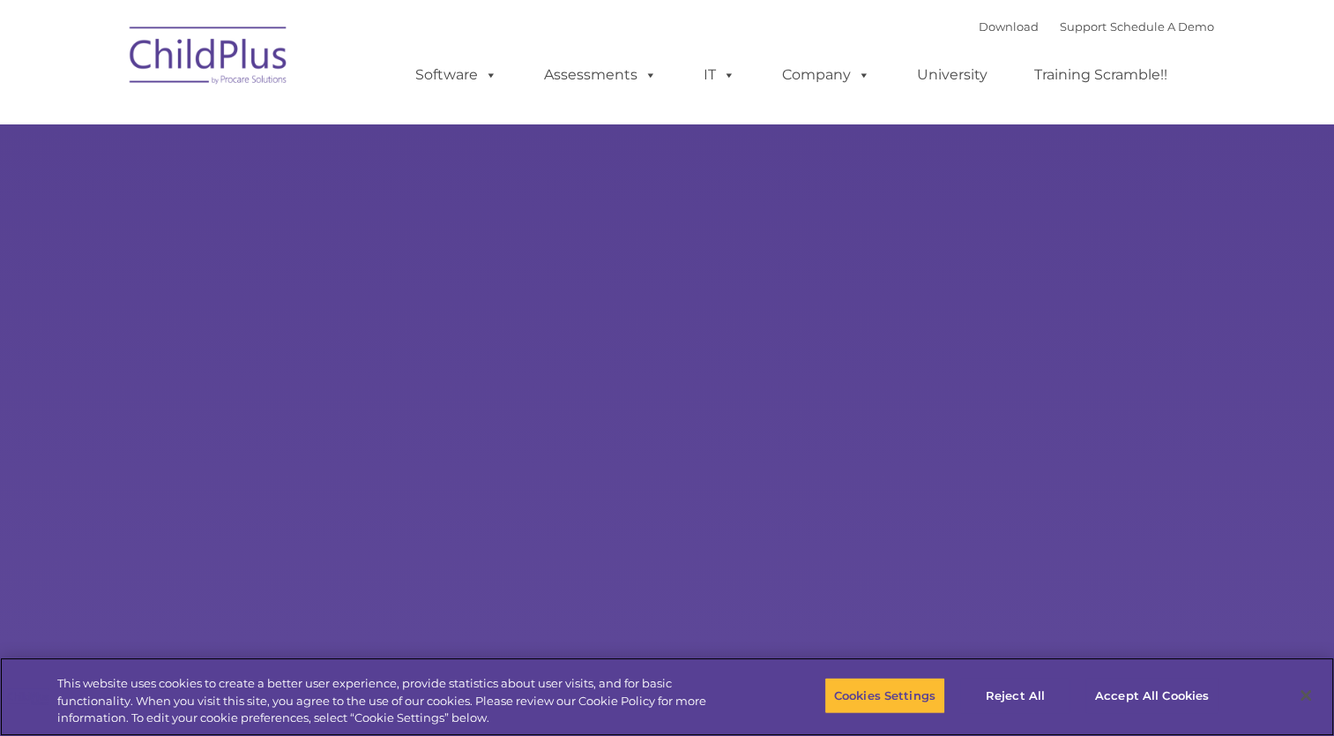
select select "MEDIUM"
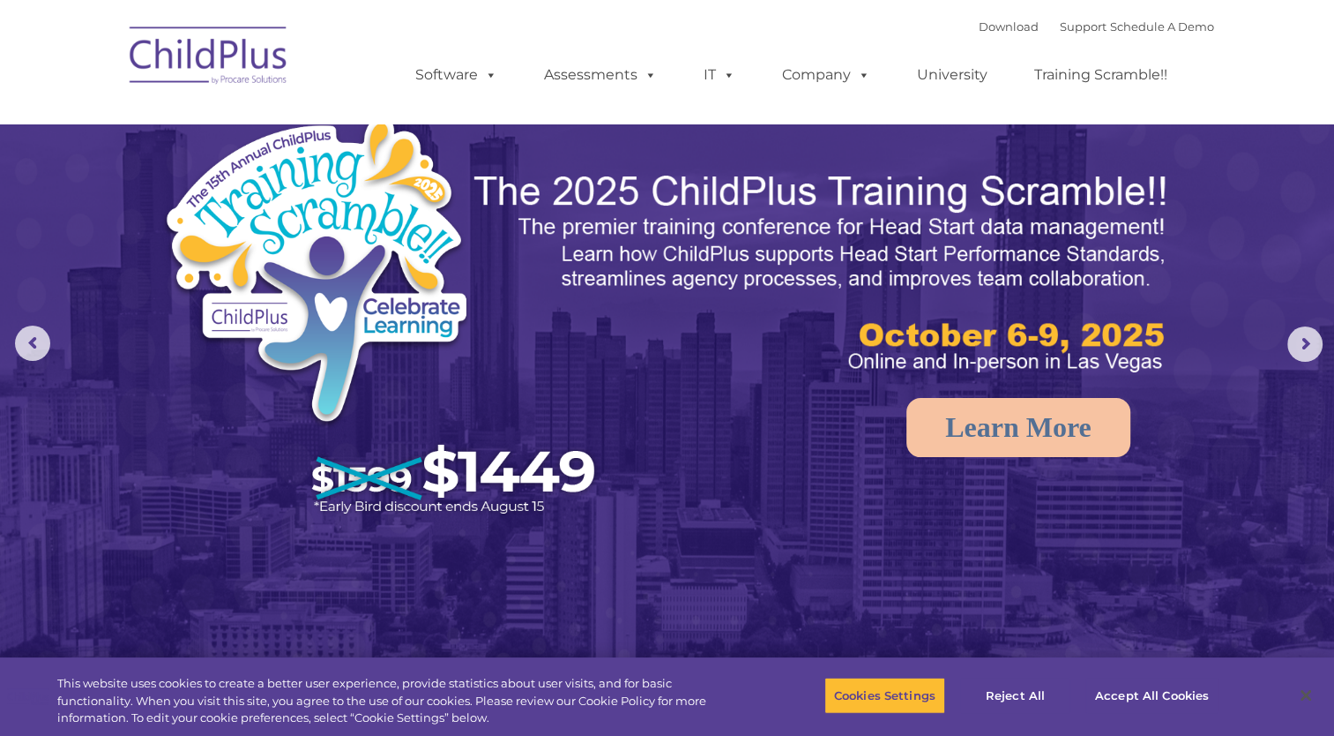
click at [254, 48] on img at bounding box center [209, 58] width 176 height 88
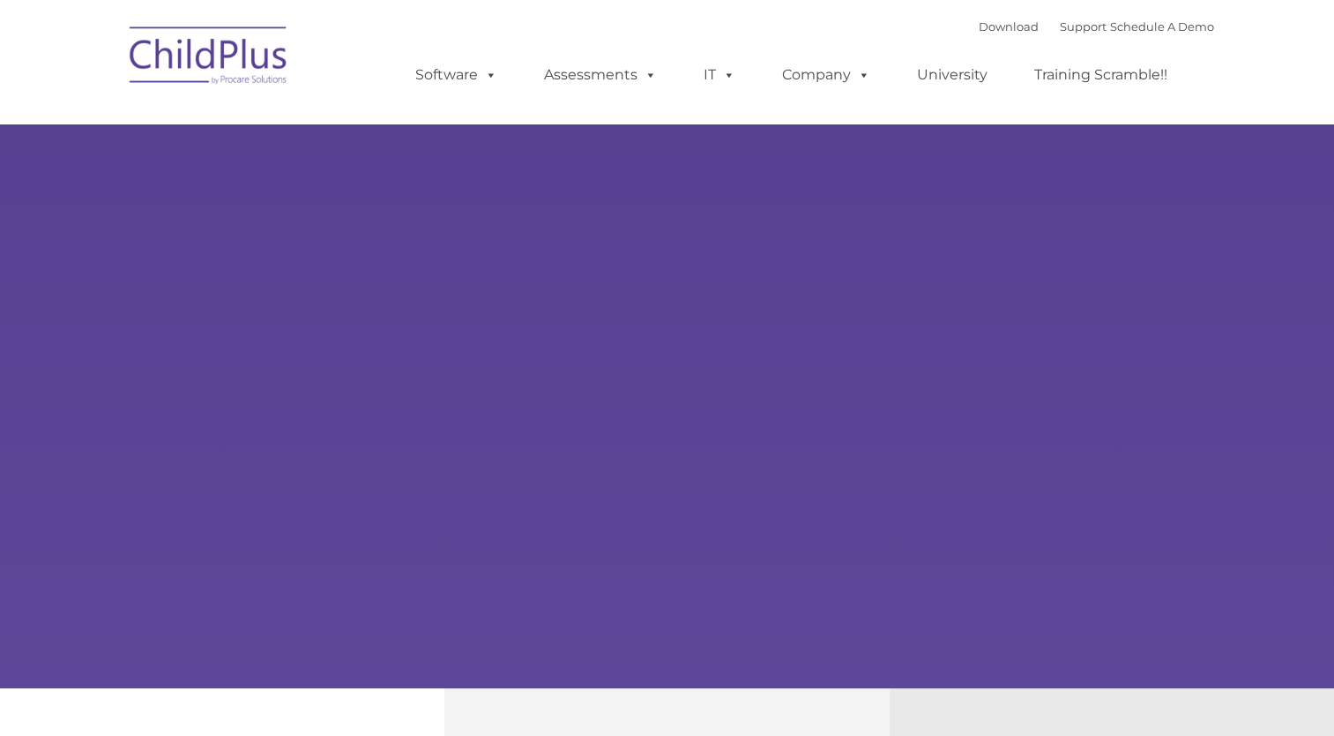
type input ""
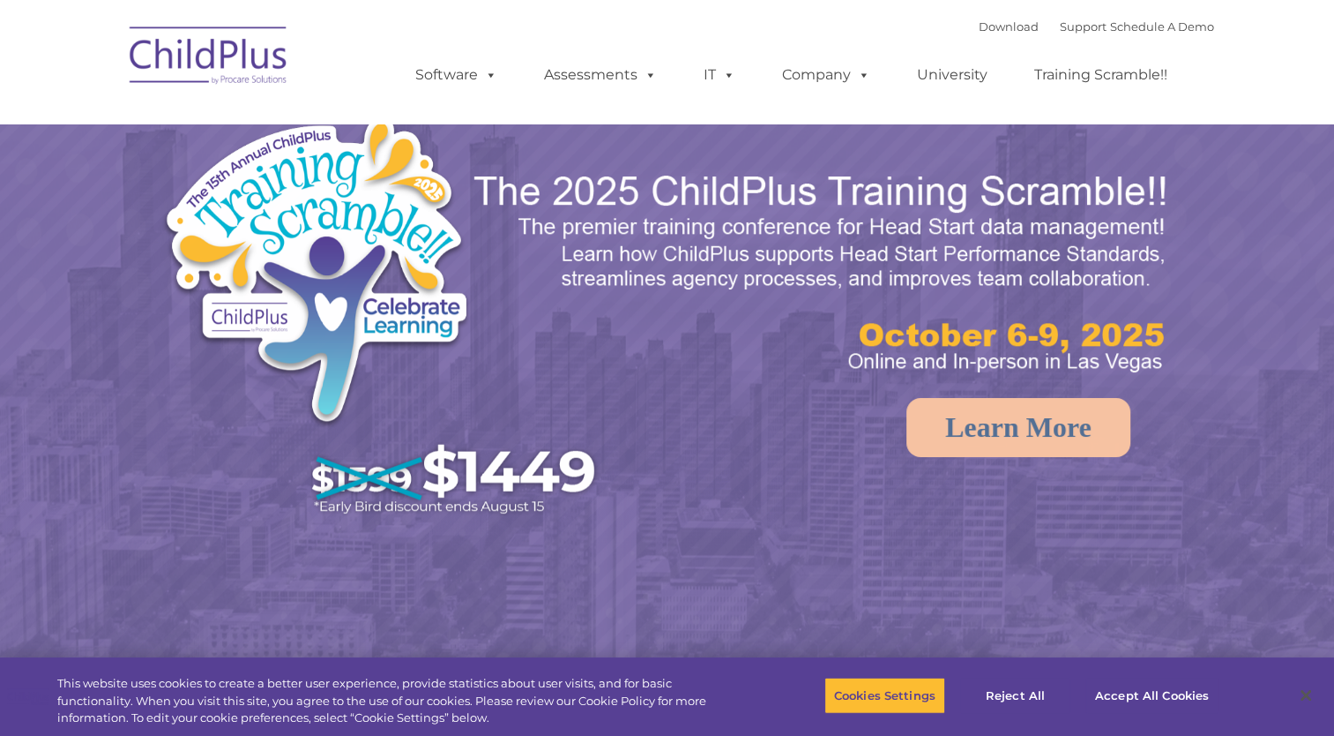
select select "MEDIUM"
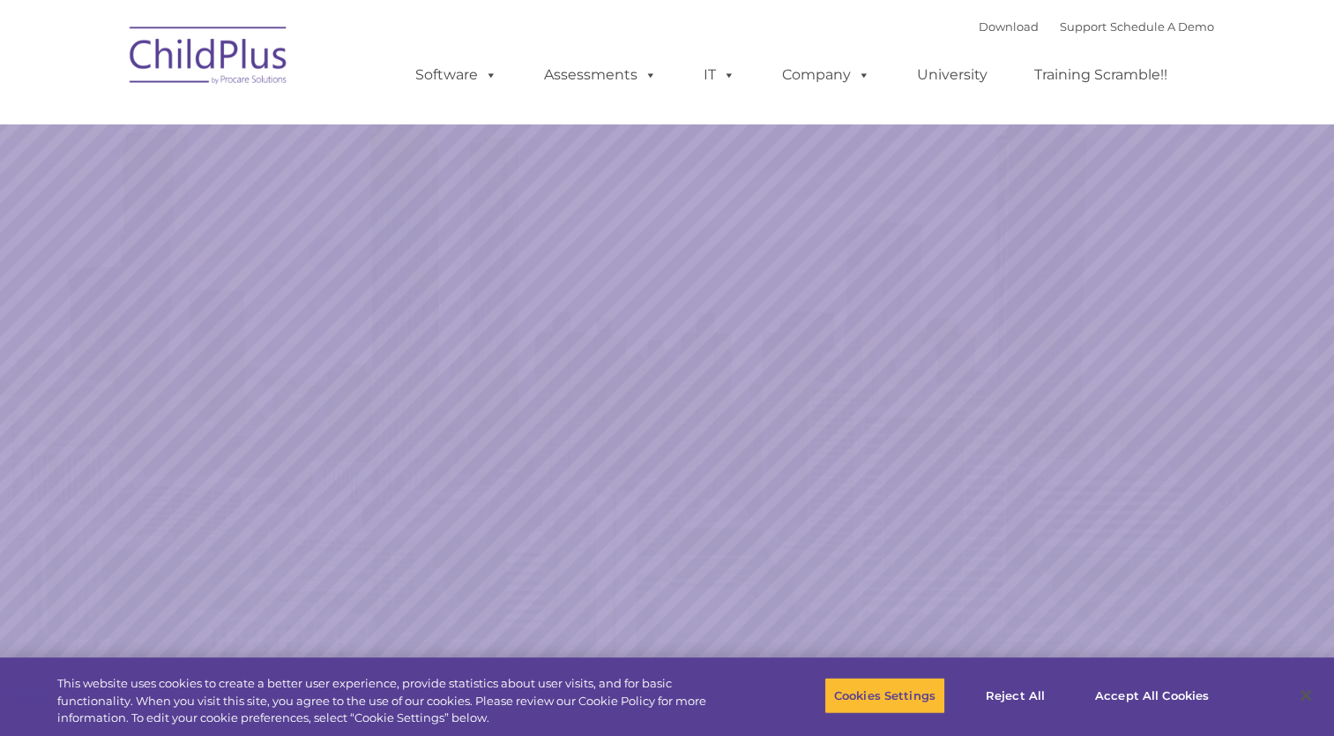
select select "MEDIUM"
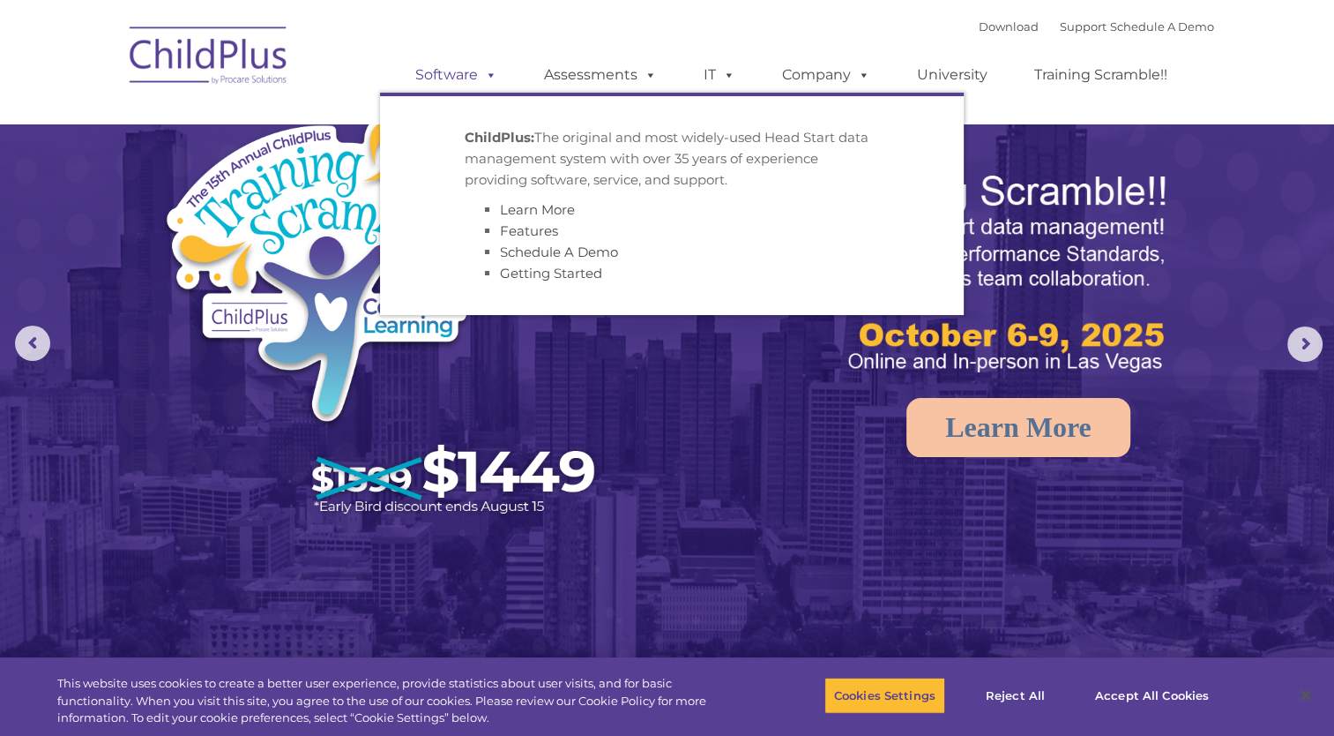
click at [452, 69] on link "Software" at bounding box center [456, 74] width 117 height 35
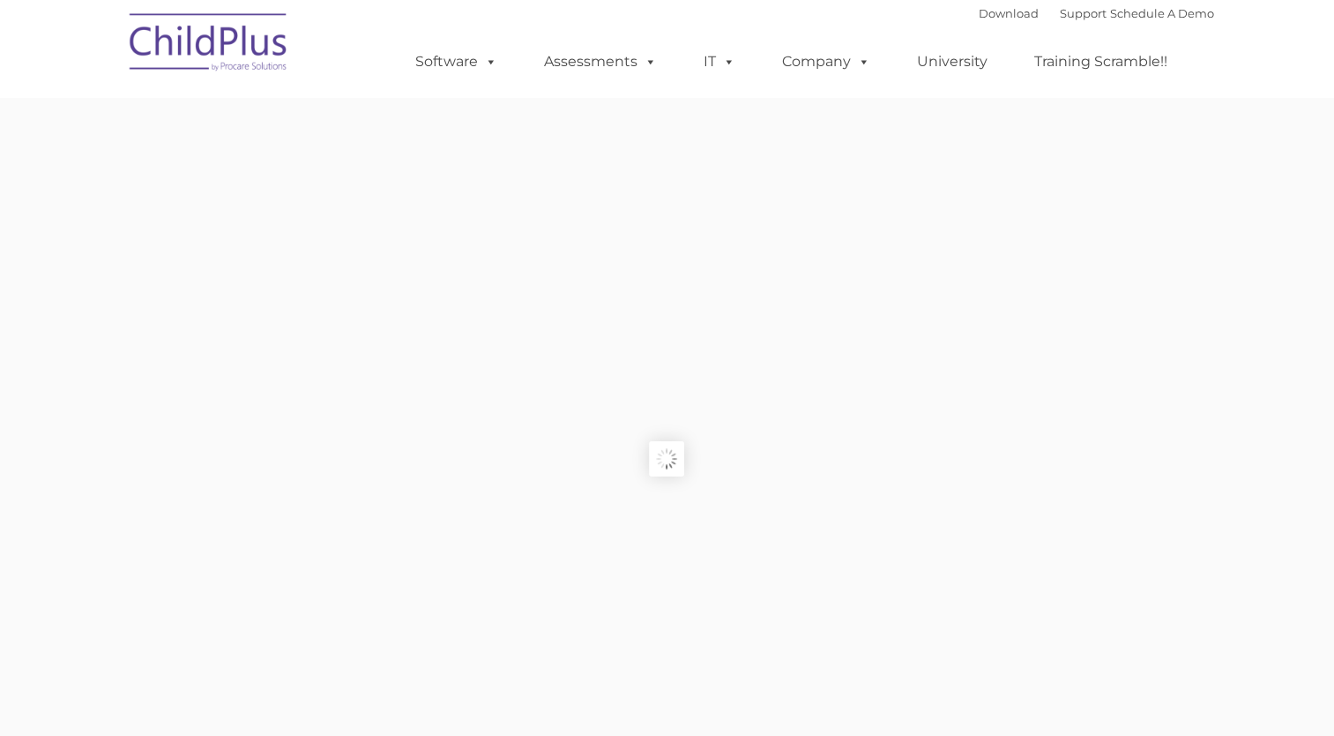
click at [452, 69] on link "Software" at bounding box center [456, 61] width 117 height 35
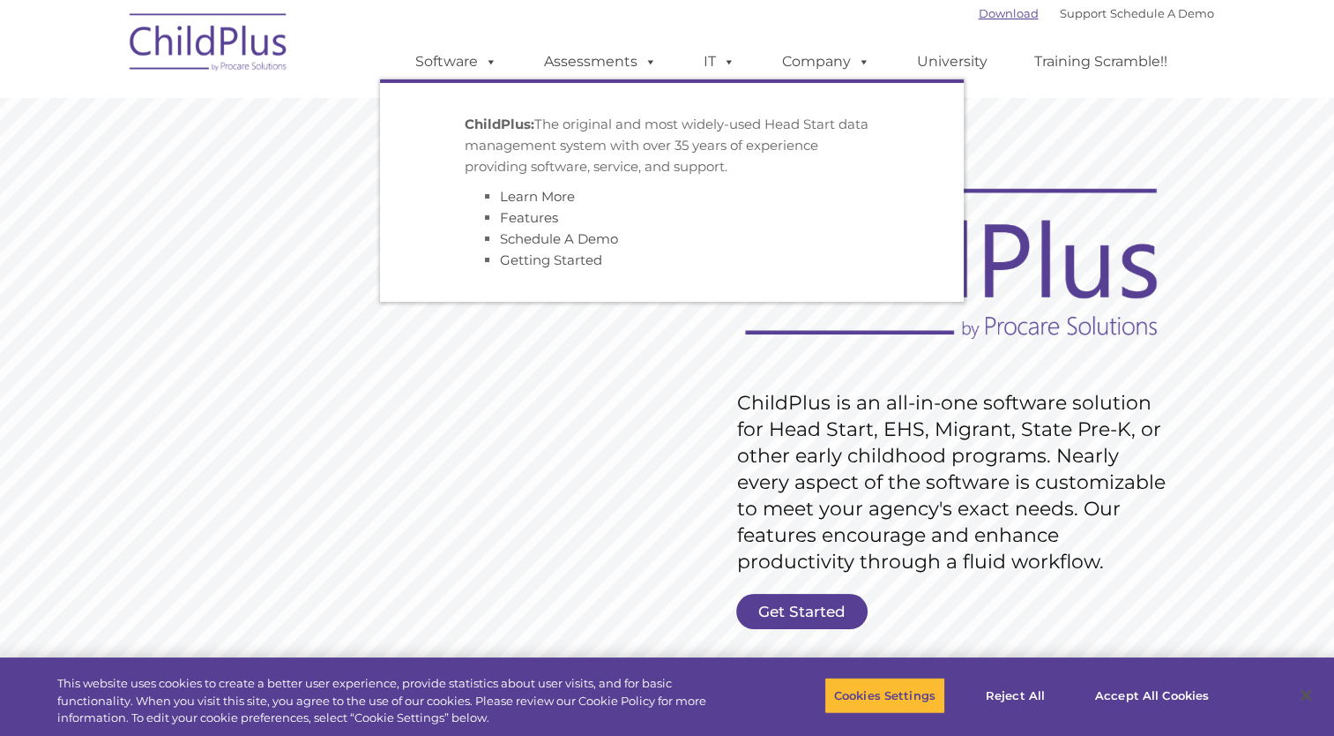
click at [998, 12] on link "Download" at bounding box center [1009, 13] width 60 height 14
